Goal: Task Accomplishment & Management: Manage account settings

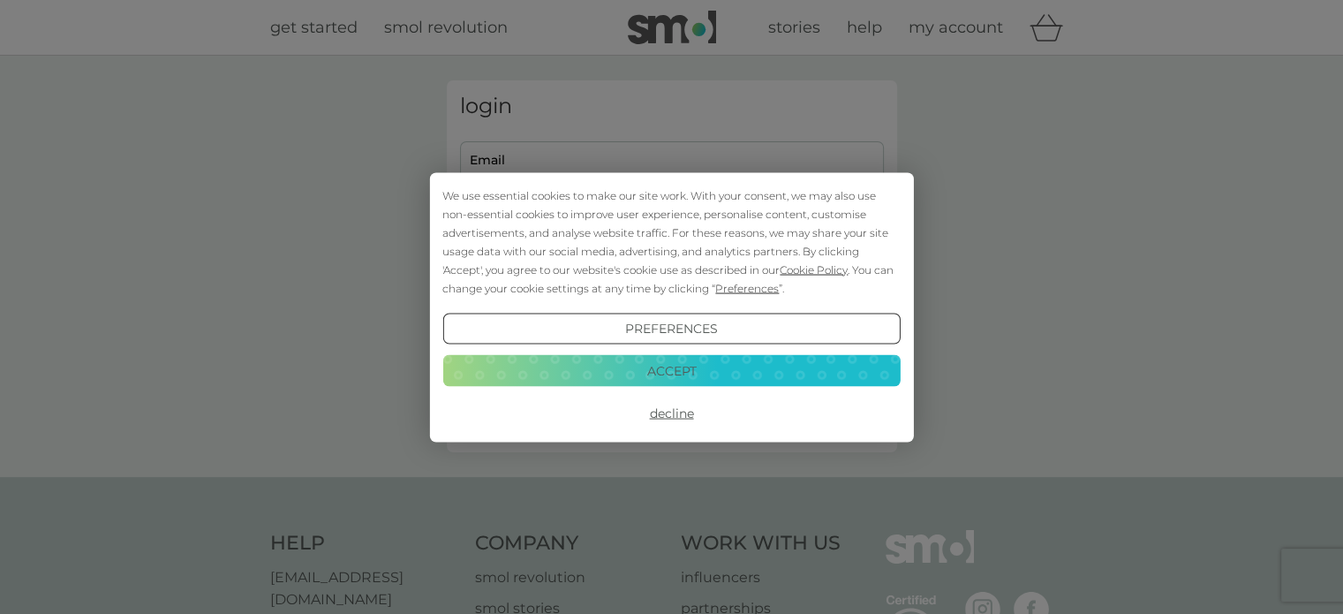
click at [678, 369] on button "Accept" at bounding box center [670, 371] width 457 height 32
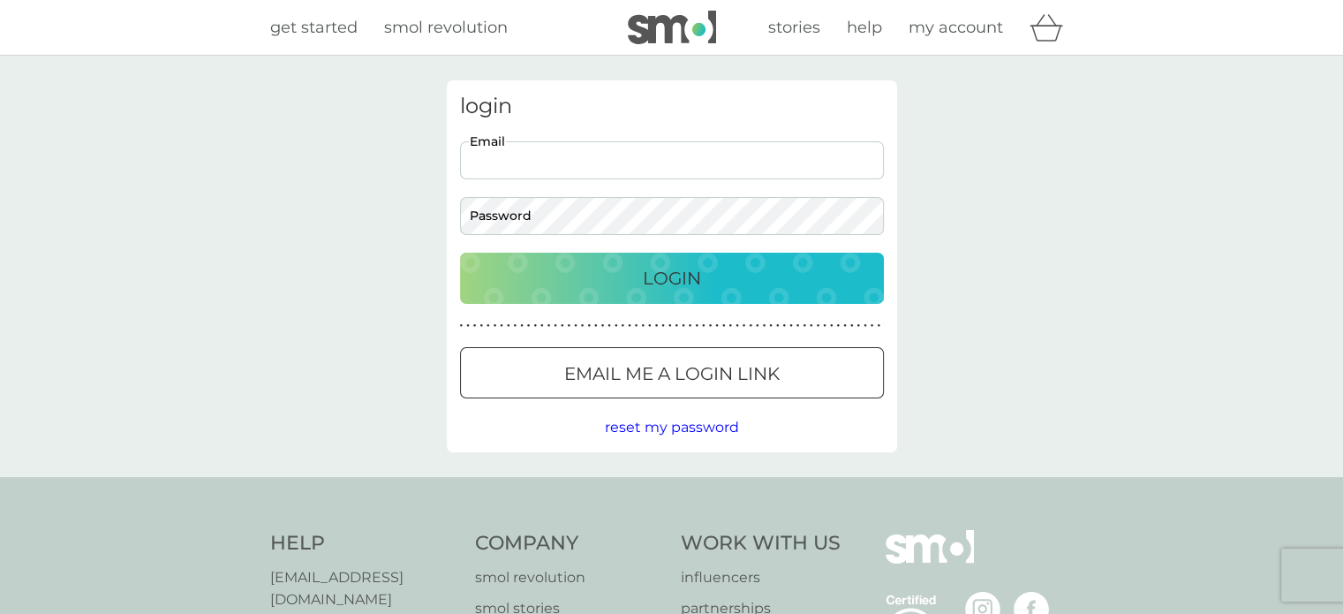
click at [703, 156] on input "Email" at bounding box center [672, 160] width 424 height 38
type input "rachymace@gmail.com"
click at [658, 298] on button "Login" at bounding box center [672, 277] width 424 height 51
click at [460, 252] on button "Login" at bounding box center [672, 277] width 424 height 51
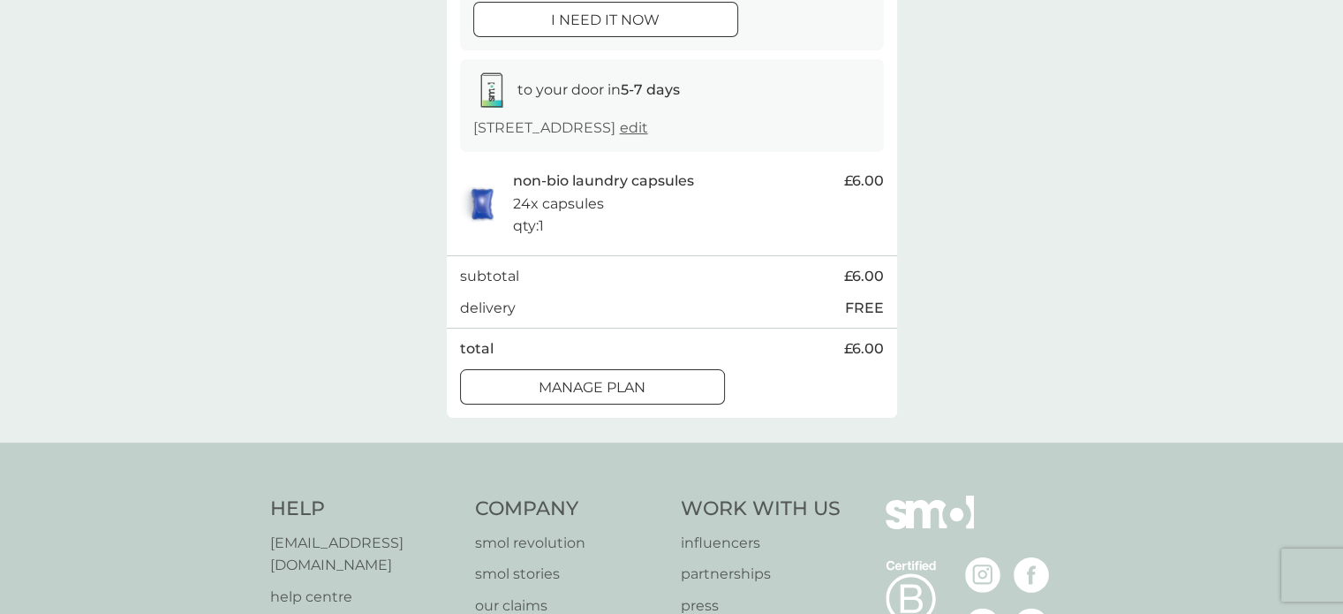
scroll to position [247, 0]
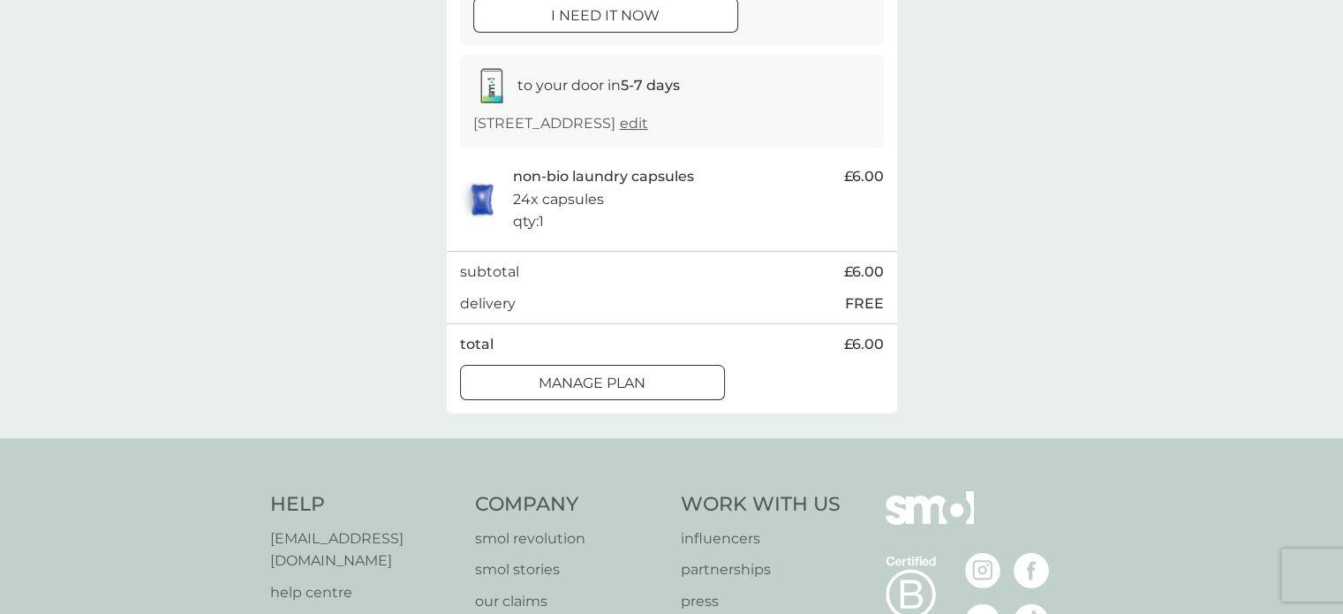
click at [602, 381] on div at bounding box center [593, 382] width 64 height 19
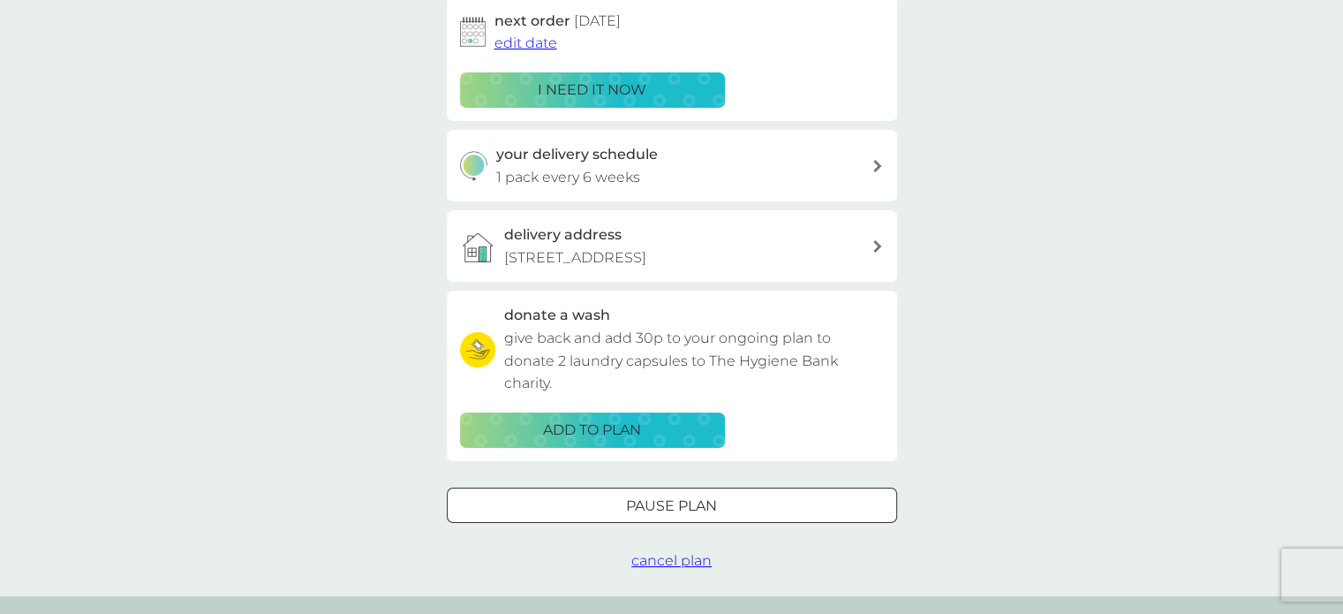
scroll to position [304, 0]
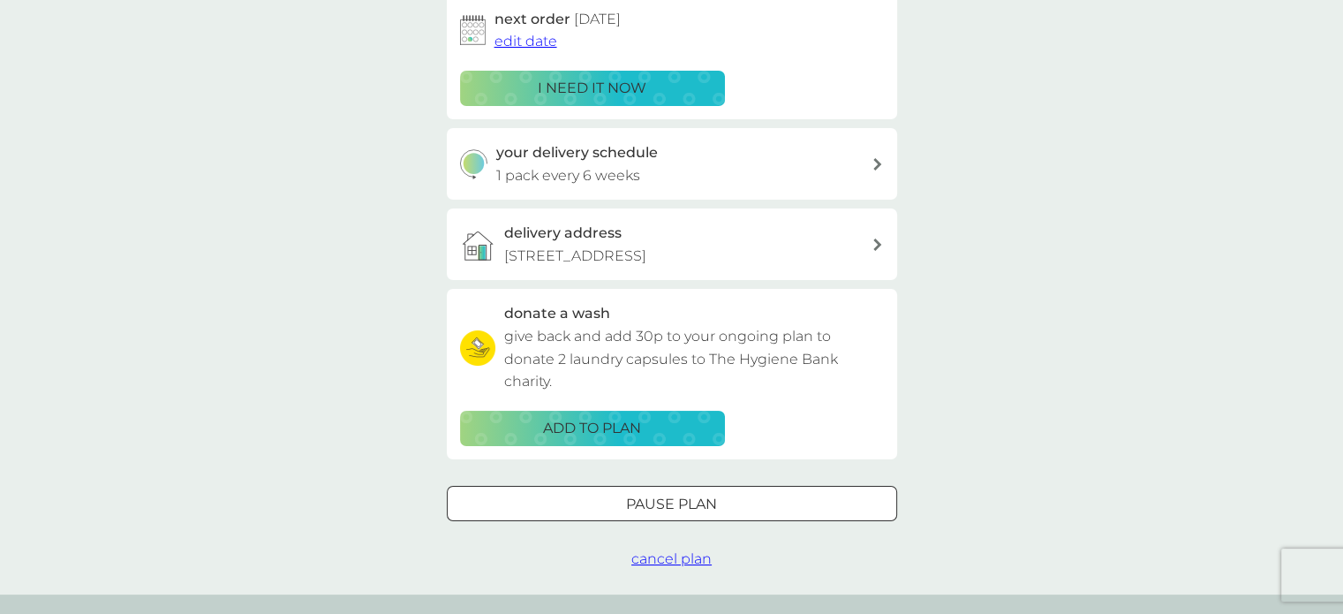
click at [667, 503] on div at bounding box center [672, 503] width 64 height 19
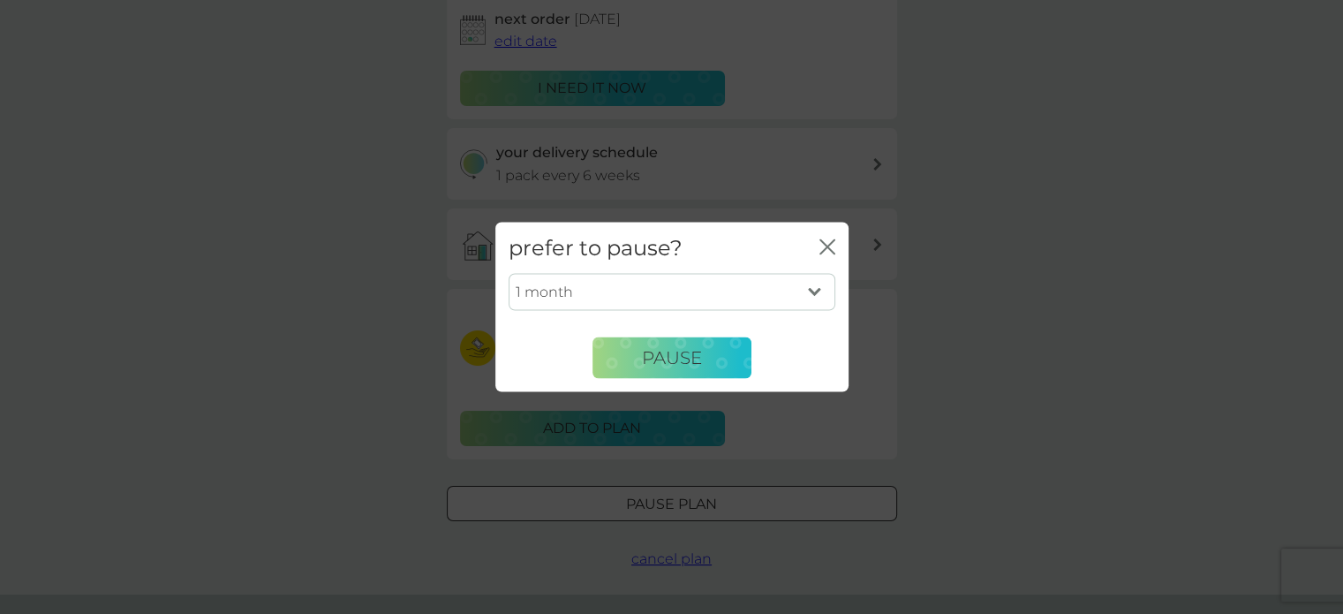
click at [815, 295] on select "1 month 2 months 3 months 4 months 5 months 6 months" at bounding box center [671, 292] width 327 height 37
select select "2"
click at [508, 274] on select "1 month 2 months 3 months 4 months 5 months 6 months" at bounding box center [671, 292] width 327 height 37
click at [667, 361] on span "Pause" at bounding box center [672, 357] width 60 height 21
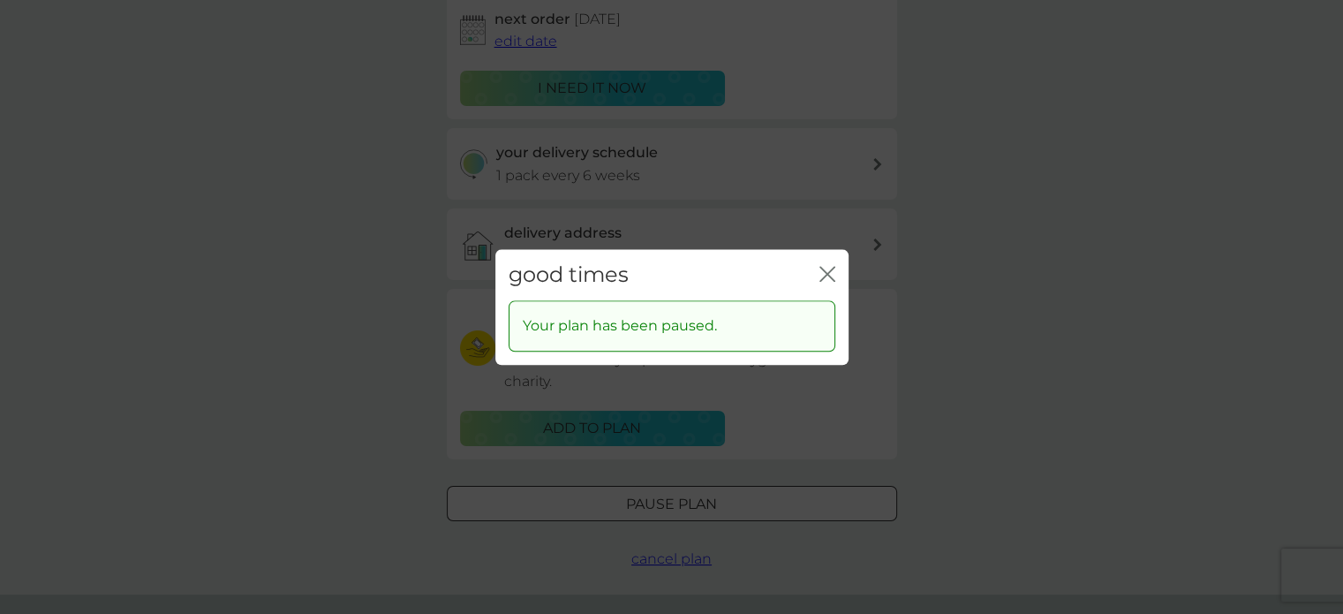
click at [823, 273] on icon "close" at bounding box center [827, 274] width 16 height 16
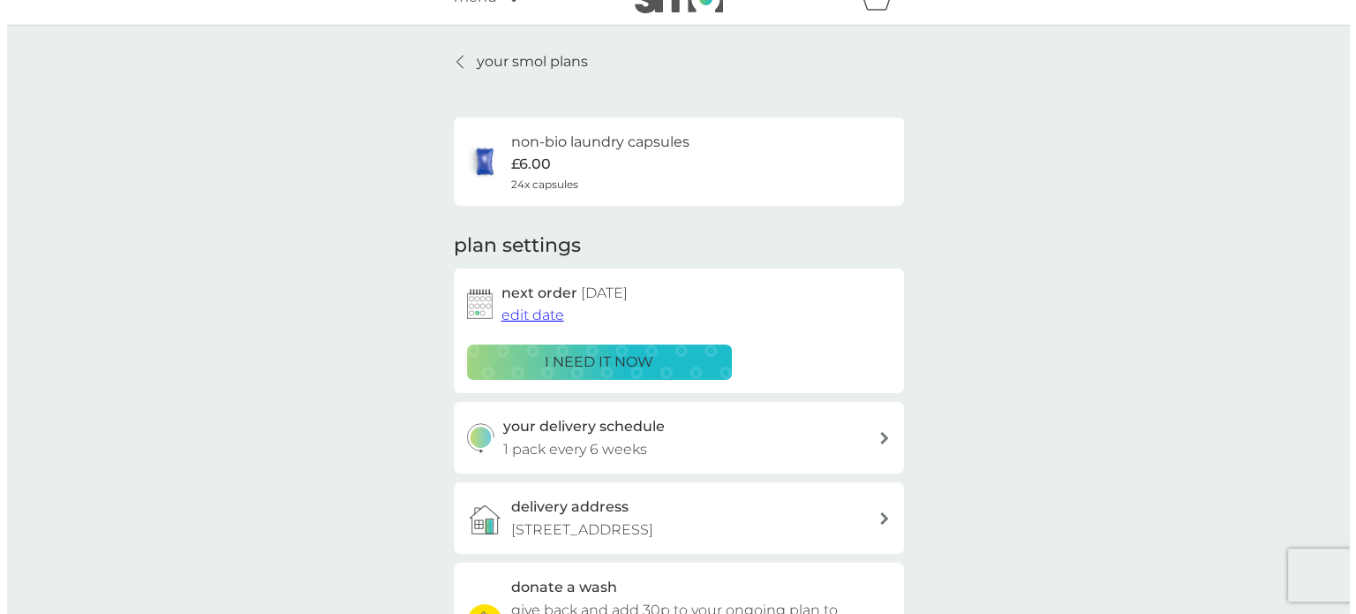
scroll to position [0, 0]
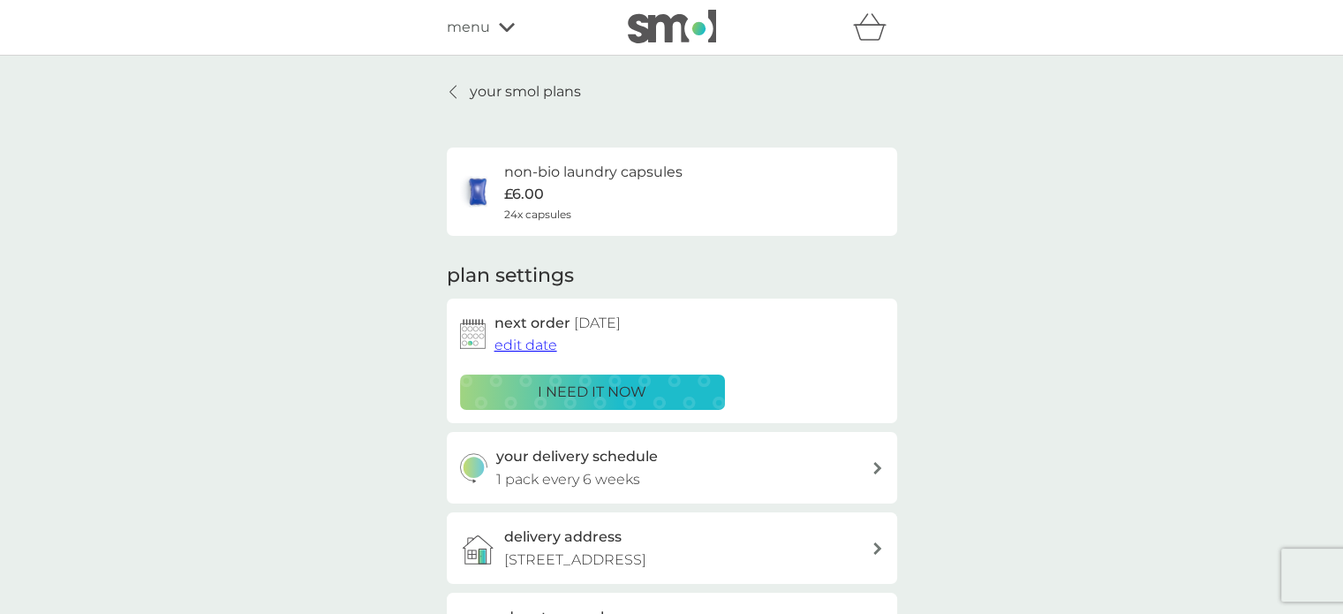
click at [533, 100] on p "your smol plans" at bounding box center [525, 91] width 111 height 23
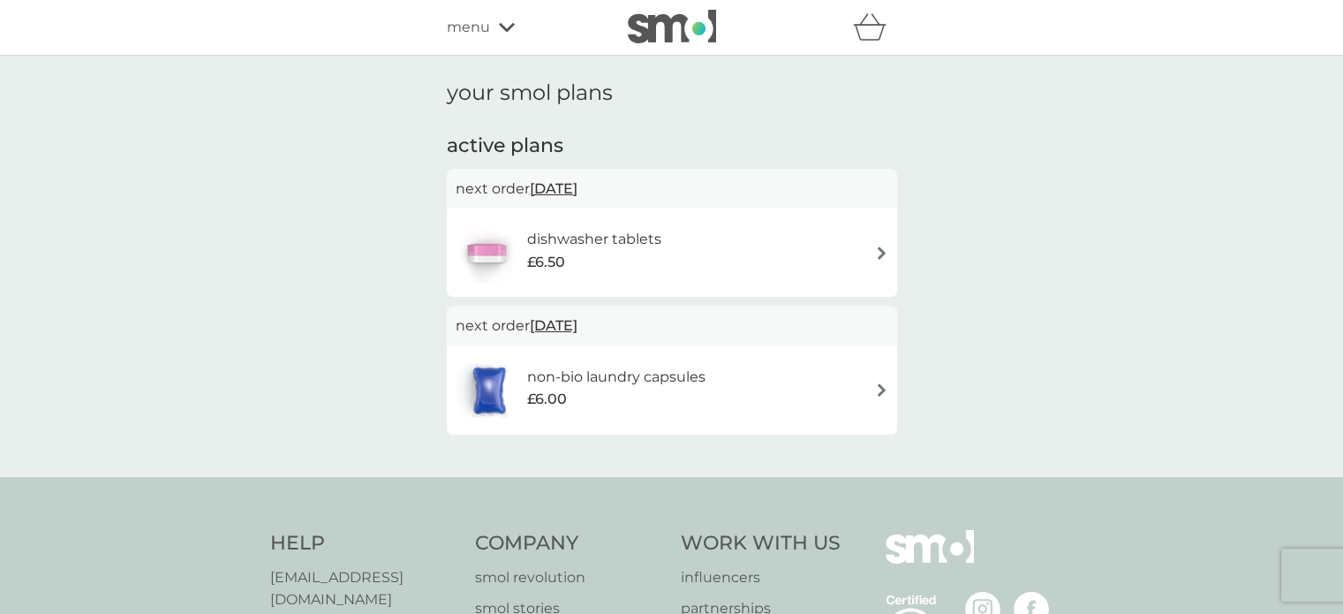
click at [577, 193] on span "23 Nov 2025" at bounding box center [554, 188] width 48 height 34
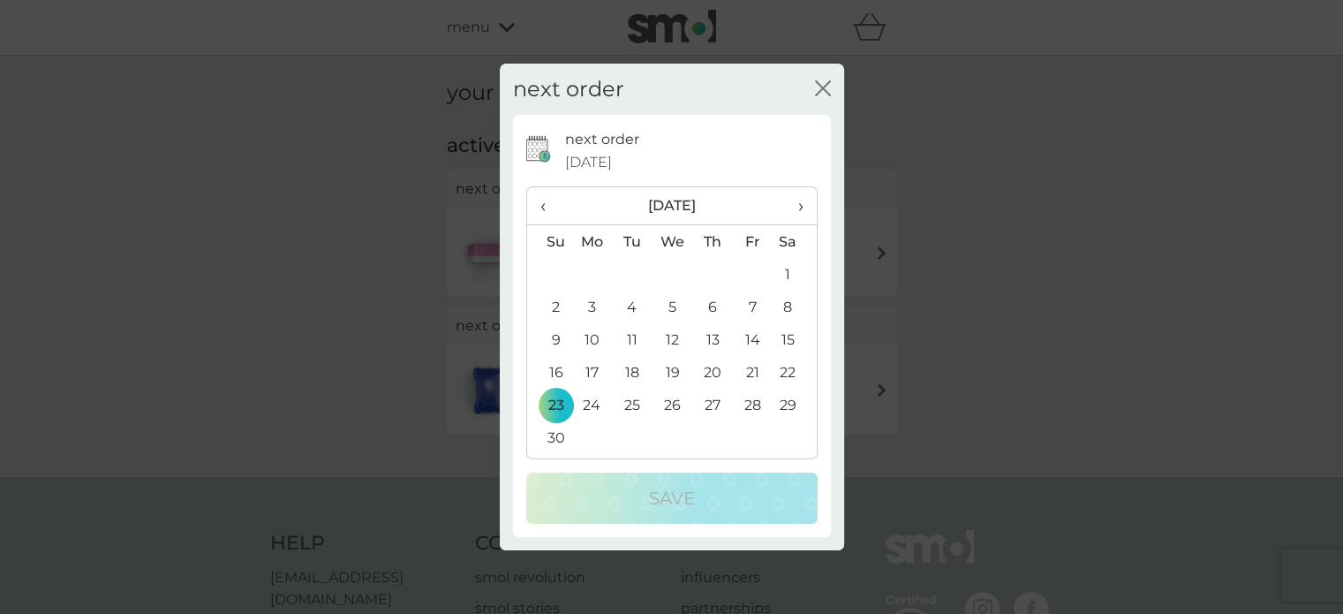
click at [800, 215] on span "›" at bounding box center [794, 205] width 18 height 37
click at [710, 278] on td "1" at bounding box center [712, 274] width 40 height 33
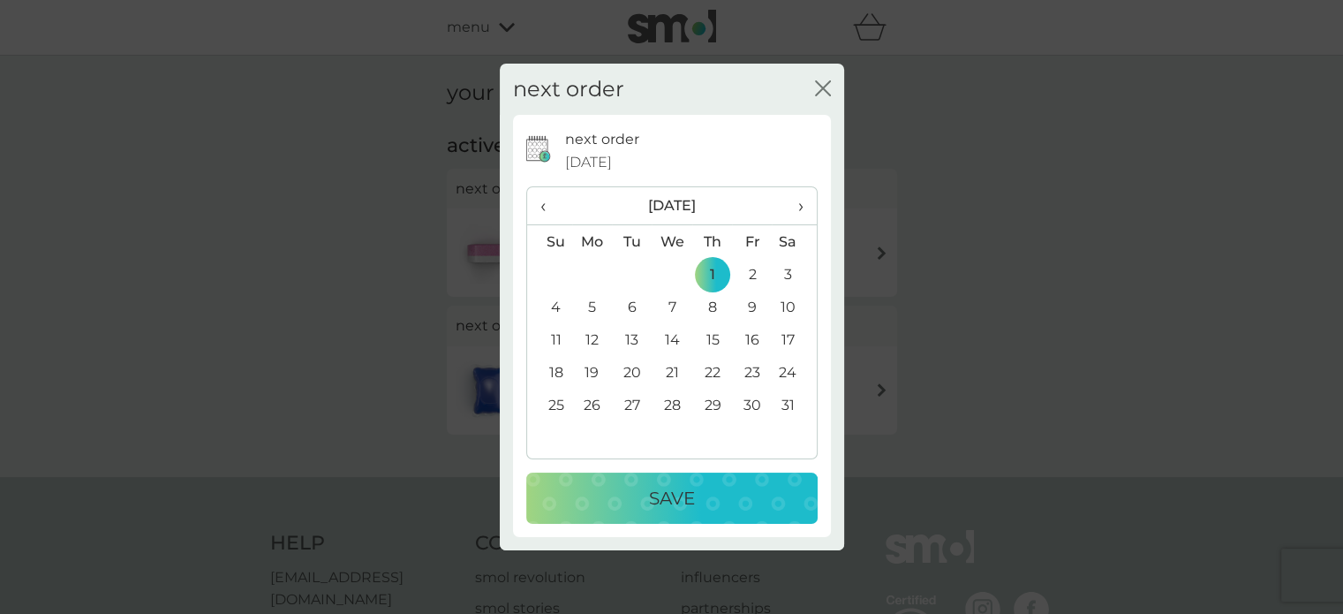
click at [661, 501] on p "Save" at bounding box center [672, 498] width 46 height 28
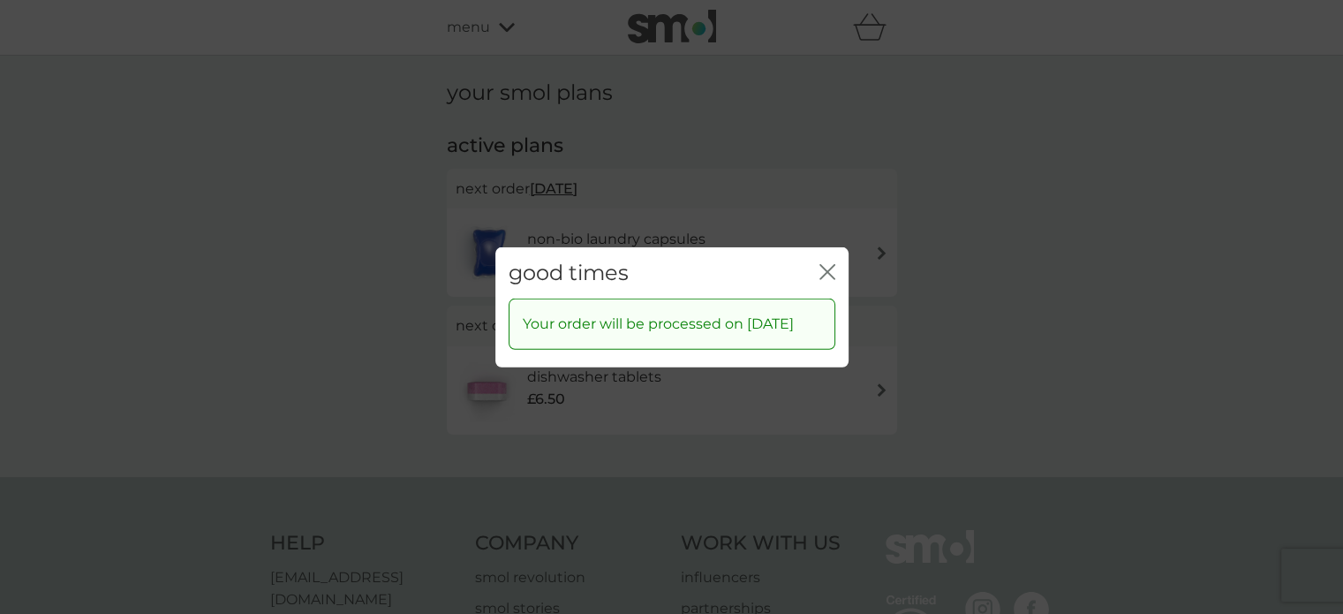
click at [828, 273] on icon "close" at bounding box center [830, 271] width 7 height 14
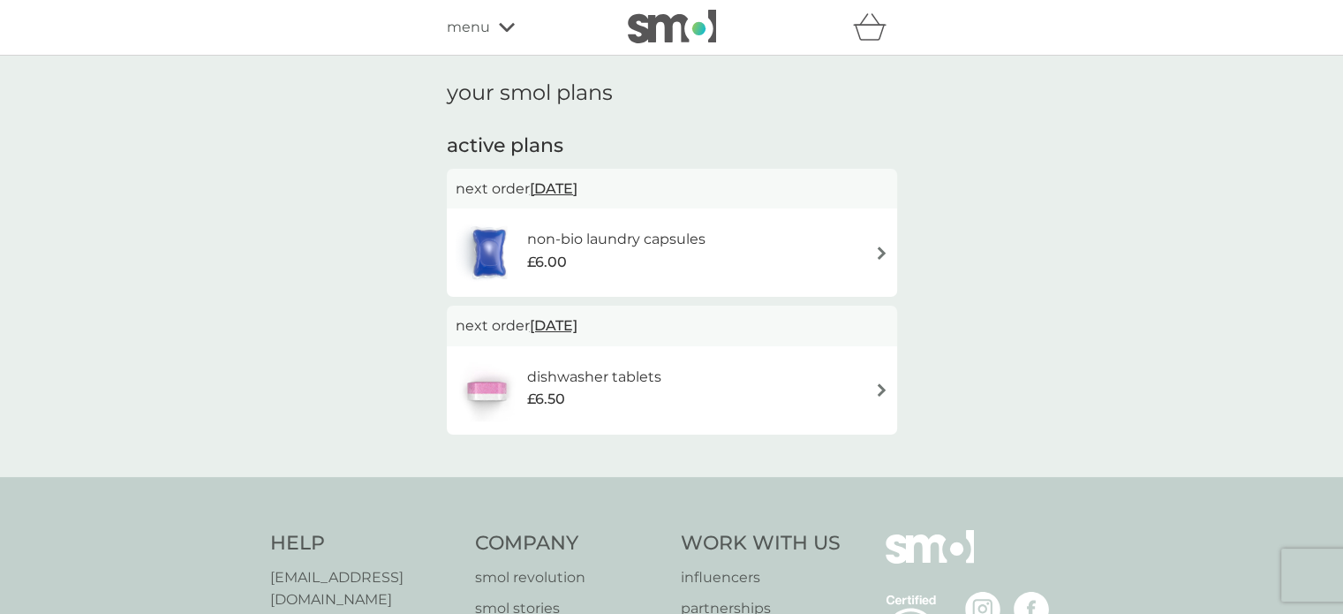
click at [498, 34] on div "menu" at bounding box center [522, 27] width 150 height 23
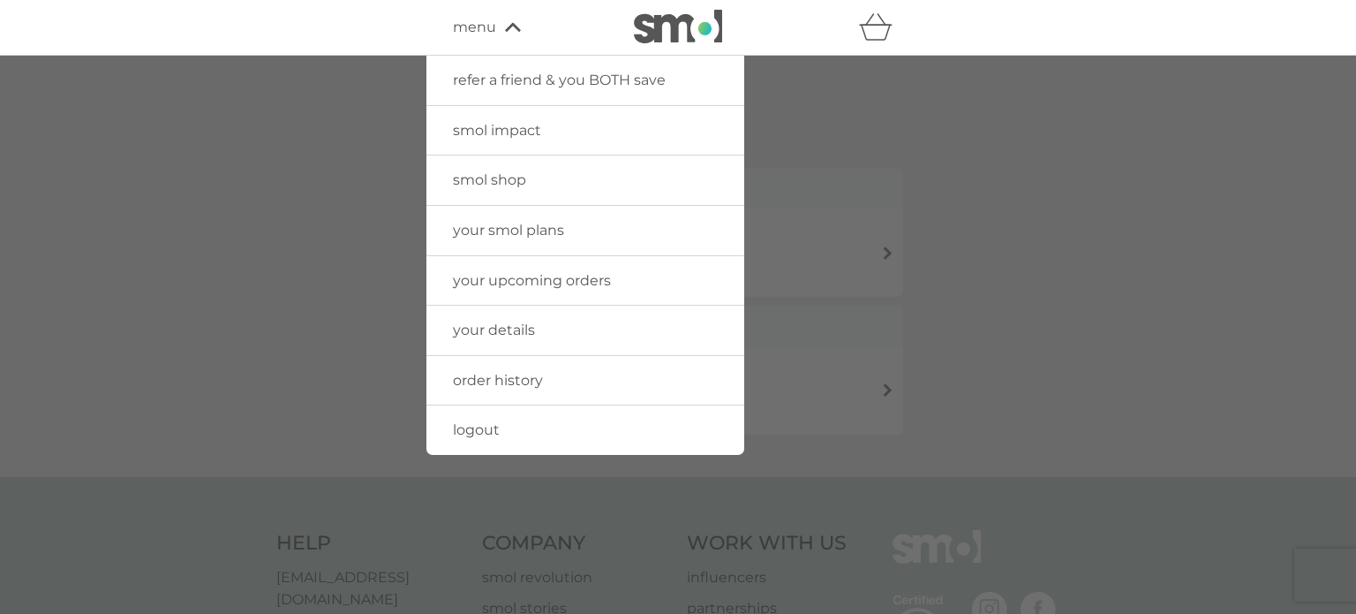
click at [466, 430] on span "logout" at bounding box center [476, 429] width 47 height 17
